Goal: Task Accomplishment & Management: Use online tool/utility

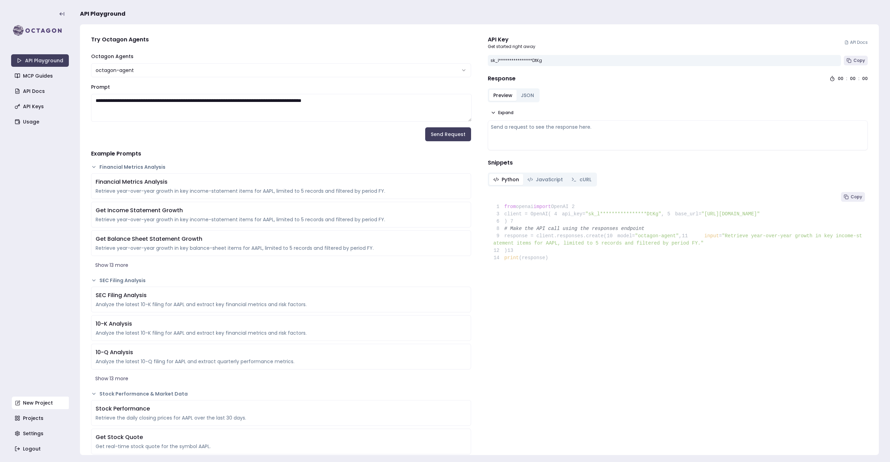
click at [49, 403] on link "New Project" at bounding box center [41, 402] width 58 height 13
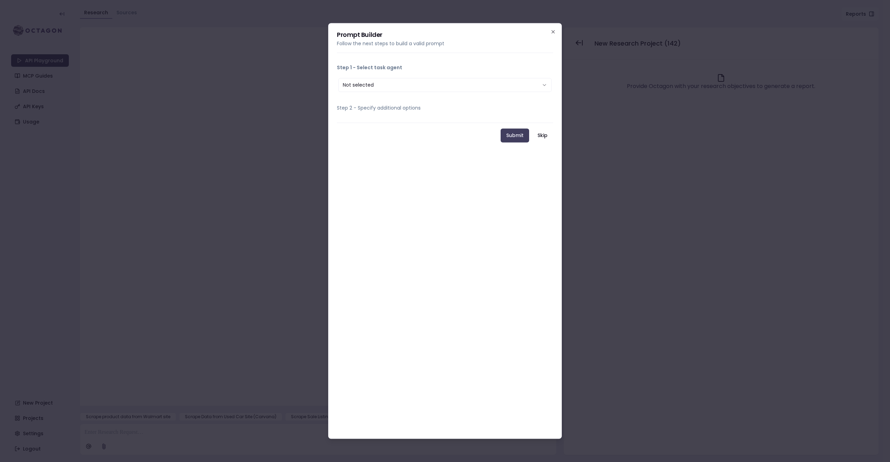
click at [77, 130] on div at bounding box center [445, 231] width 890 height 462
